Goal: Task Accomplishment & Management: Use online tool/utility

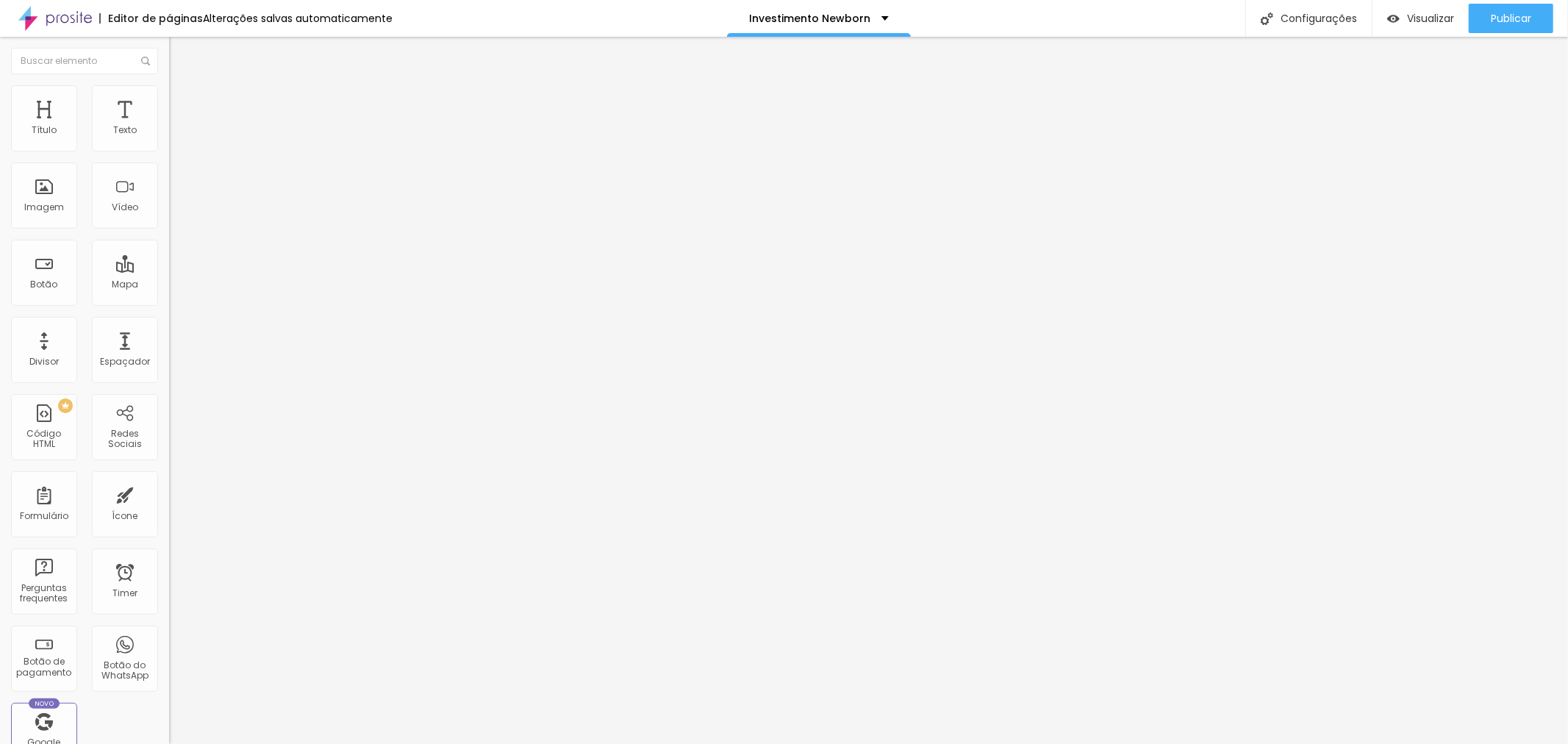
click at [169, 145] on div "Newborn Gold" at bounding box center [253, 133] width 169 height 25
click at [169, 155] on img at bounding box center [173, 149] width 8 height 8
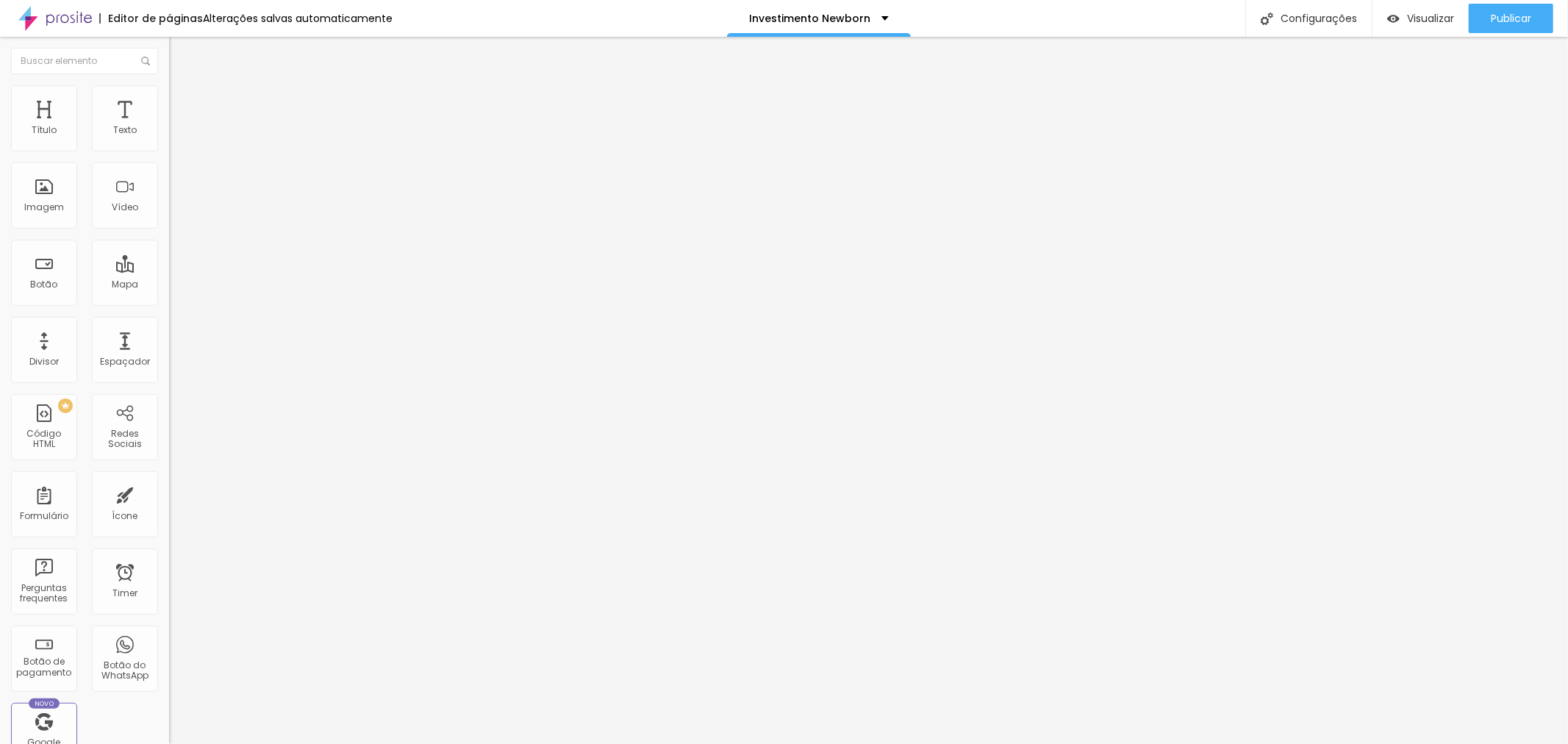
click at [169, 155] on img at bounding box center [173, 149] width 8 height 8
drag, startPoint x: 765, startPoint y: 211, endPoint x: 721, endPoint y: 206, distance: 44.3
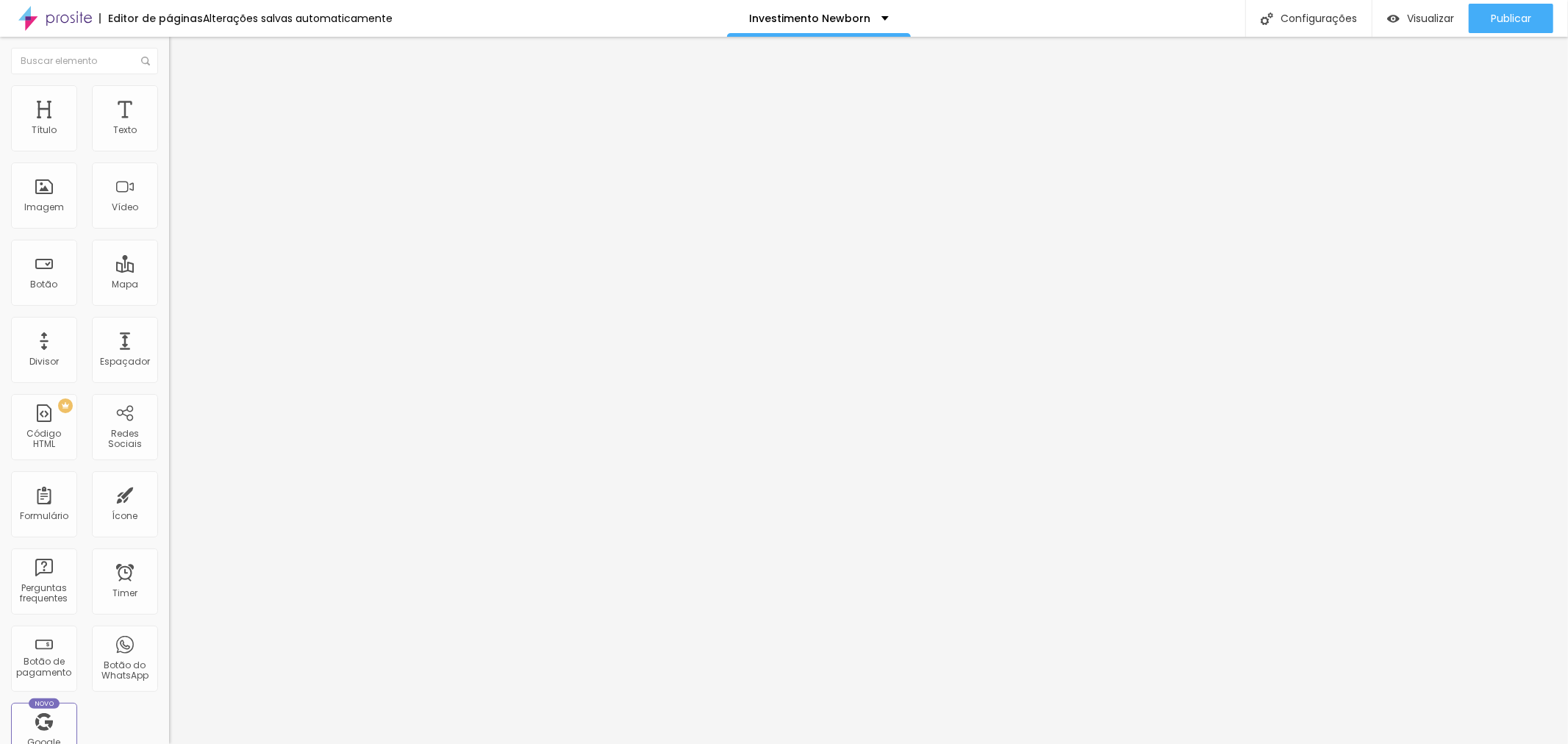
type input "R$ 1.490,00"
type textarea "Pacote PROMOCIONAL Ensaio Newborn Gold com 20 fotos digitais e reveladas + Prod…"
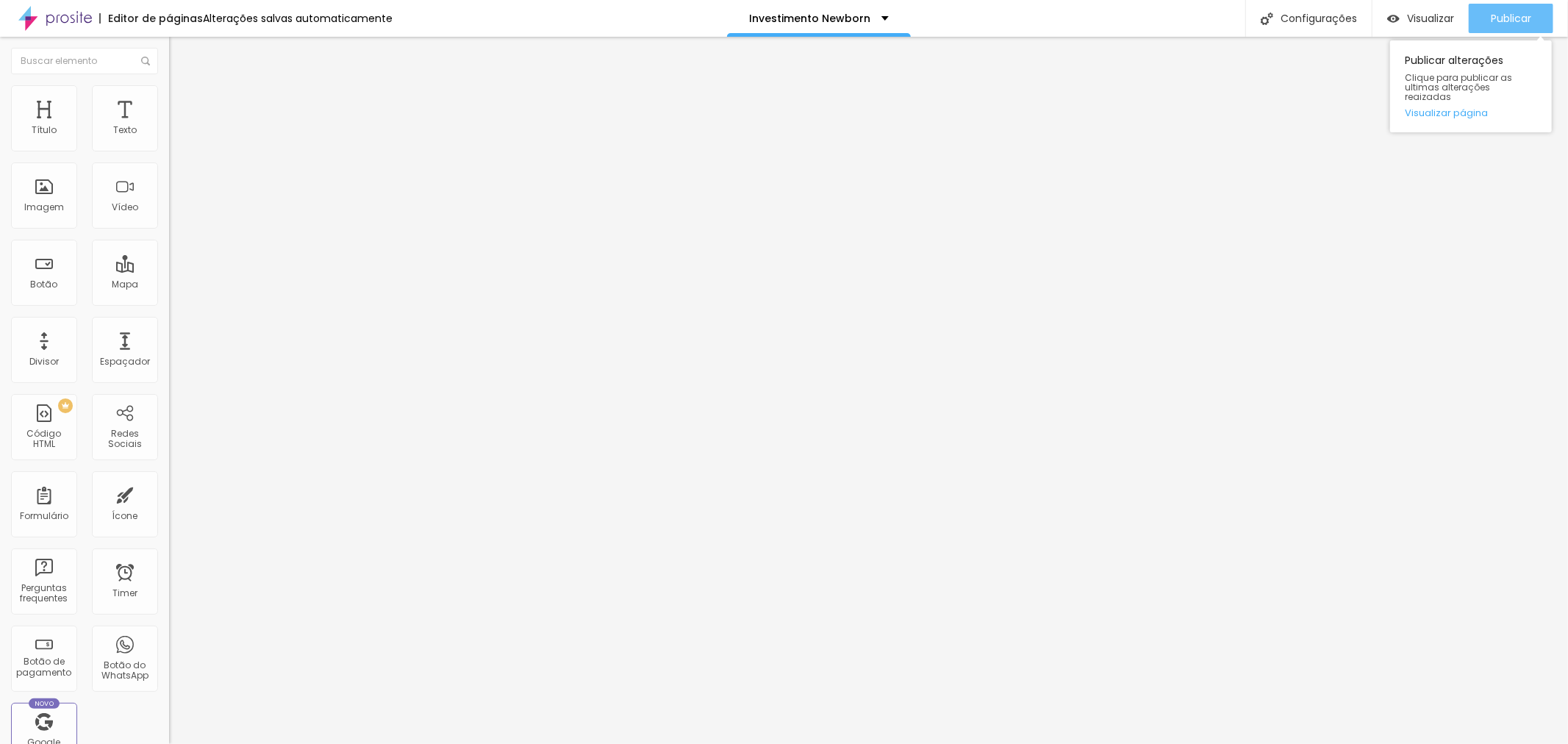
click at [1517, 20] on span "Publicar" at bounding box center [1511, 19] width 41 height 12
click at [1496, 25] on div "Publicar" at bounding box center [1511, 18] width 41 height 30
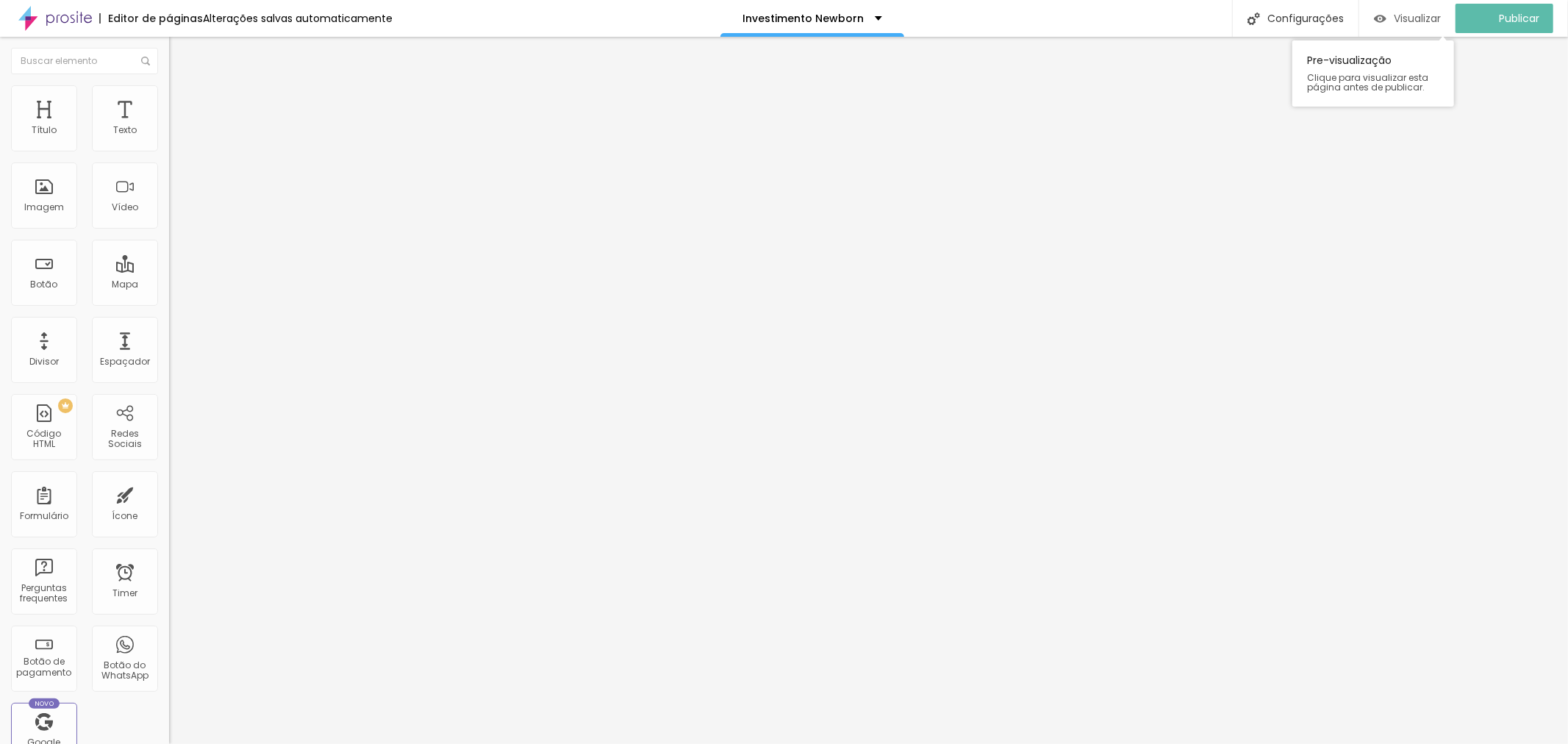
click at [1412, 15] on span "Visualizar" at bounding box center [1417, 19] width 47 height 12
